Goal: Task Accomplishment & Management: Use online tool/utility

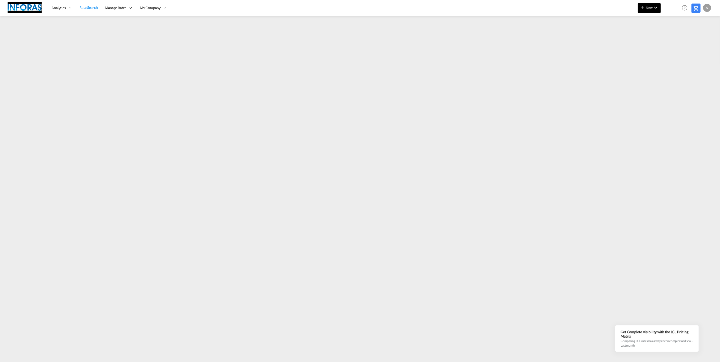
click at [656, 7] on md-icon "icon-chevron-down" at bounding box center [656, 8] width 6 height 6
click at [673, 37] on span "Ratesheet" at bounding box center [670, 38] width 6 height 10
